Goal: Browse casually

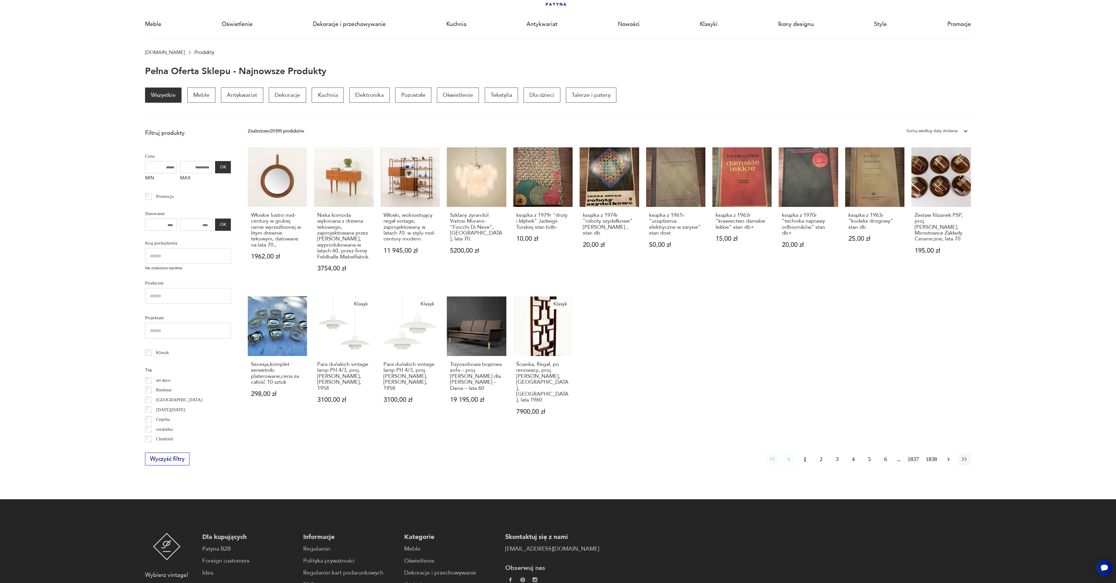
click at [951, 456] on icon "button" at bounding box center [948, 459] width 7 height 7
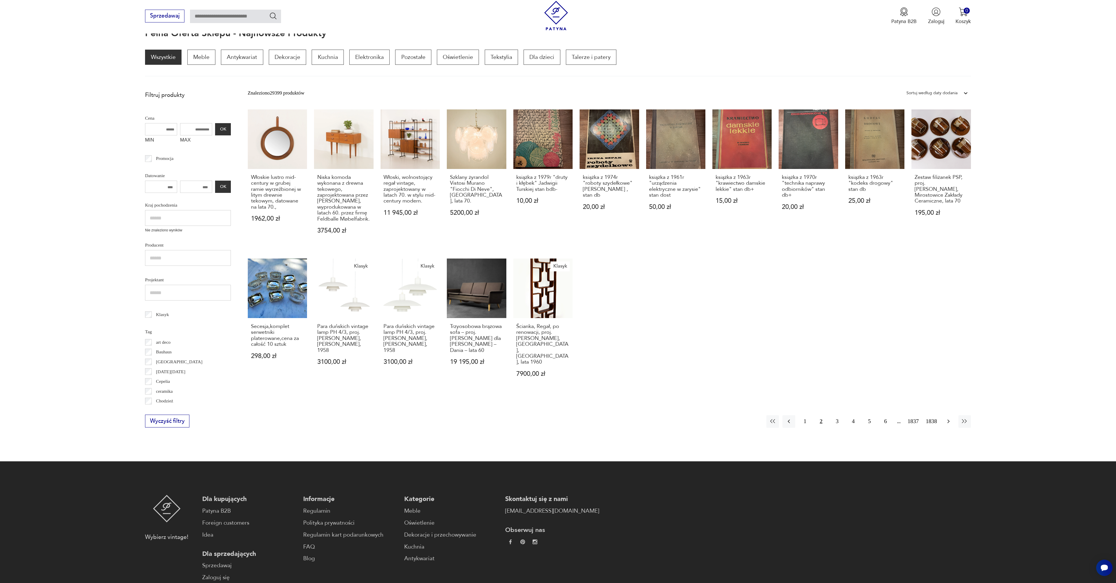
scroll to position [78, 0]
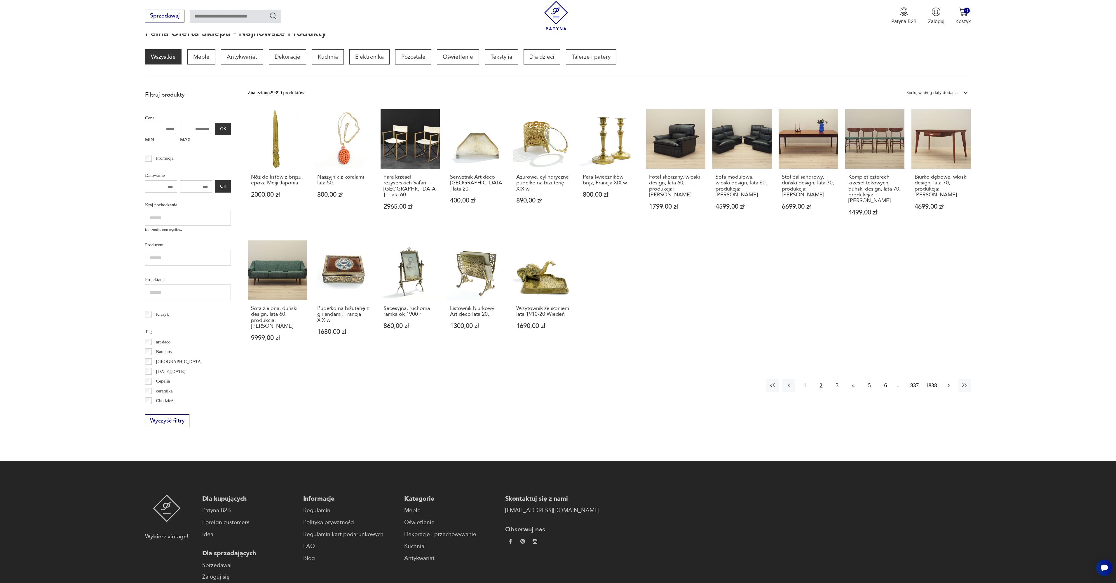
click at [950, 382] on icon "button" at bounding box center [948, 385] width 7 height 7
